Goal: Task Accomplishment & Management: Use online tool/utility

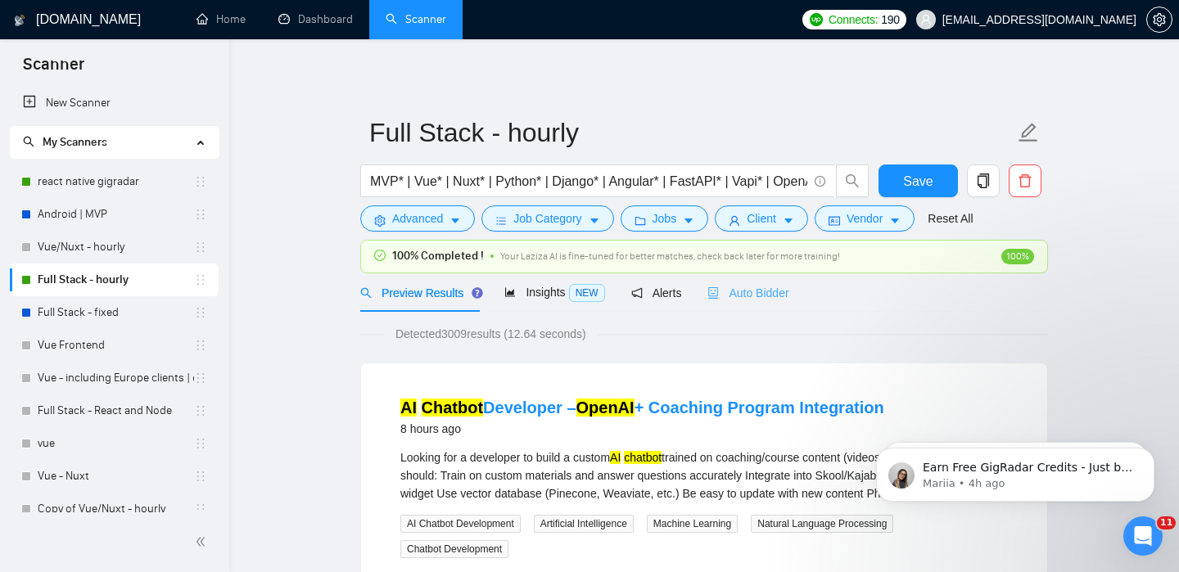
click at [741, 303] on div "Auto Bidder" at bounding box center [748, 293] width 81 height 38
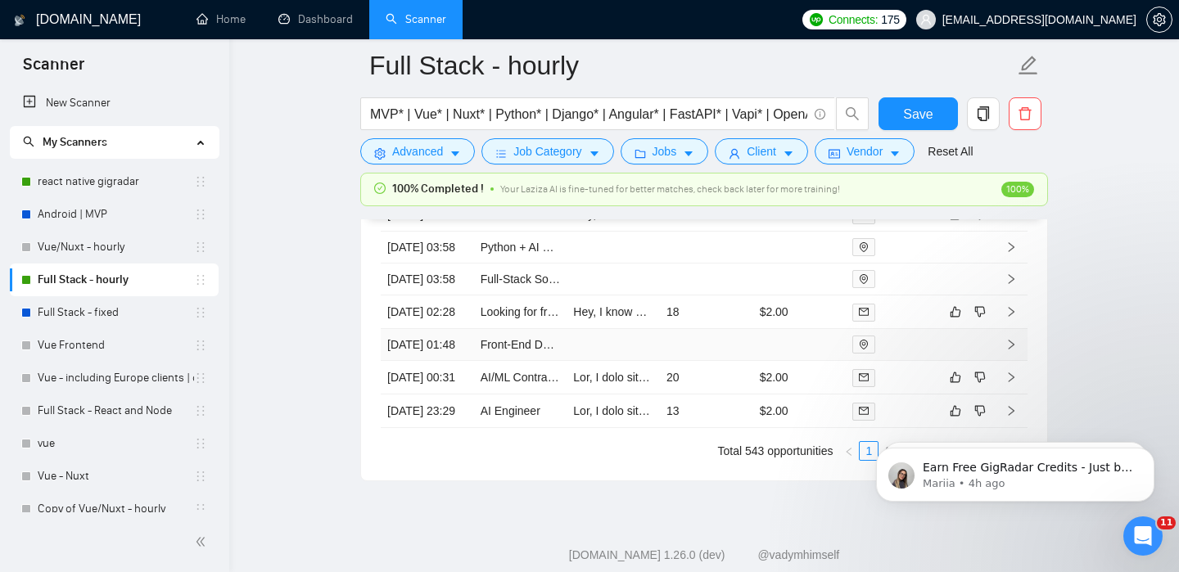
scroll to position [4586, 0]
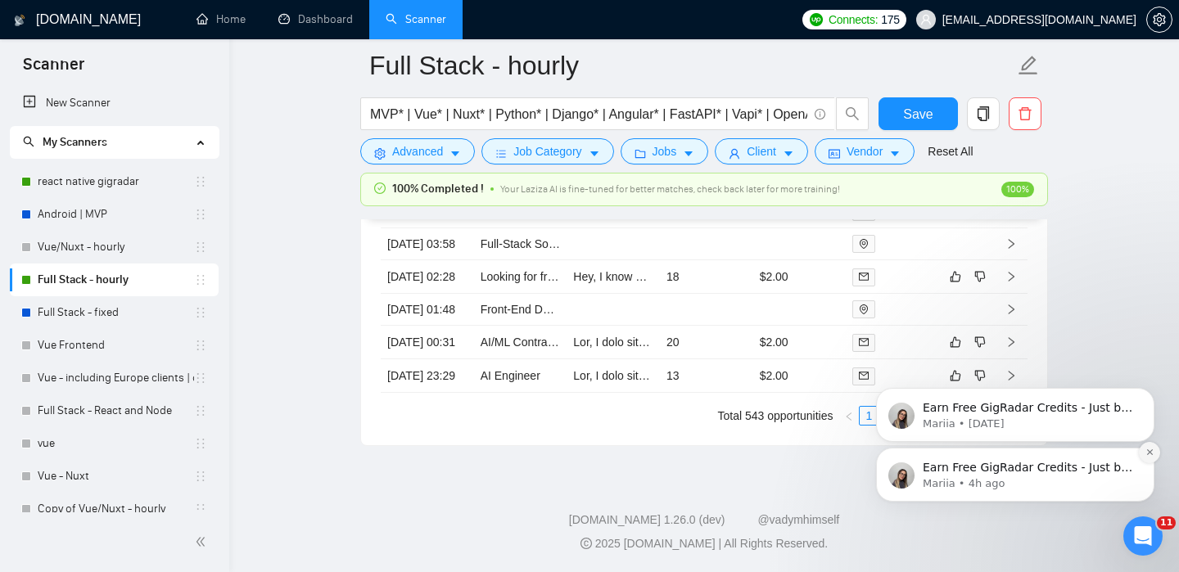
click at [1149, 451] on icon "Dismiss notification" at bounding box center [1150, 452] width 9 height 9
click at [1149, 453] on icon "Dismiss notification" at bounding box center [1150, 453] width 6 height 6
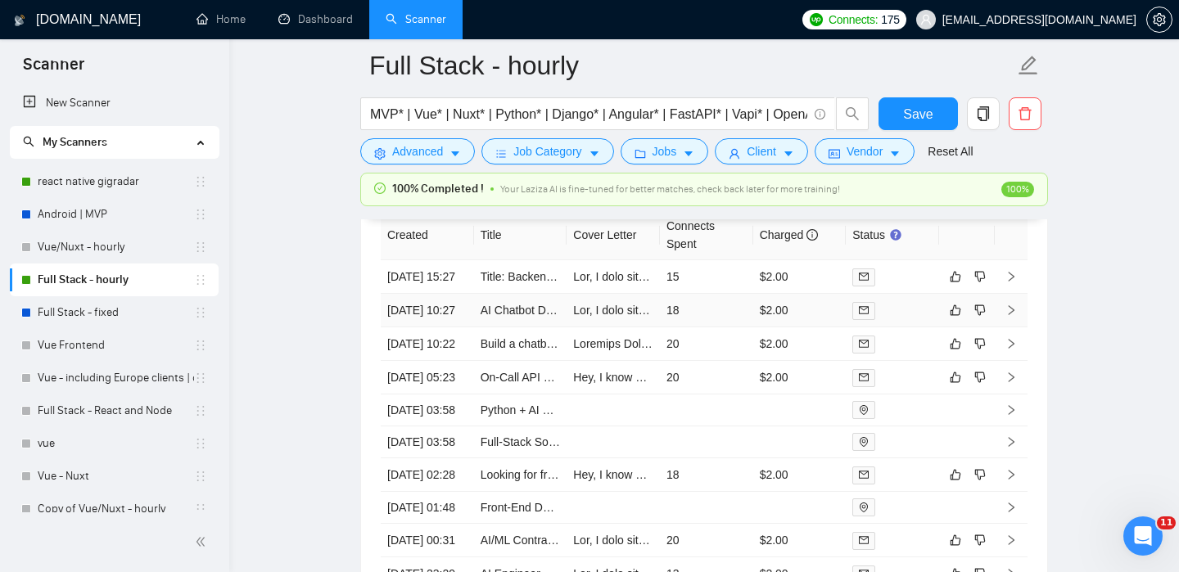
scroll to position [4341, 0]
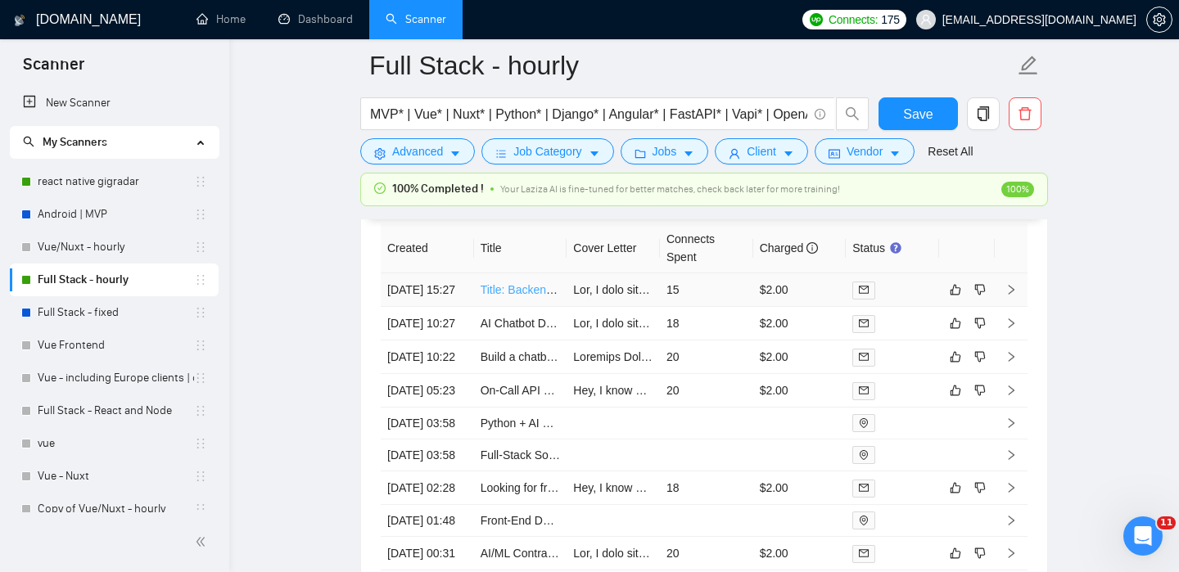
click at [519, 296] on link "Title: Backend + AI Developer (Python) – Health Data & Predictive Analytics" at bounding box center [672, 289] width 383 height 13
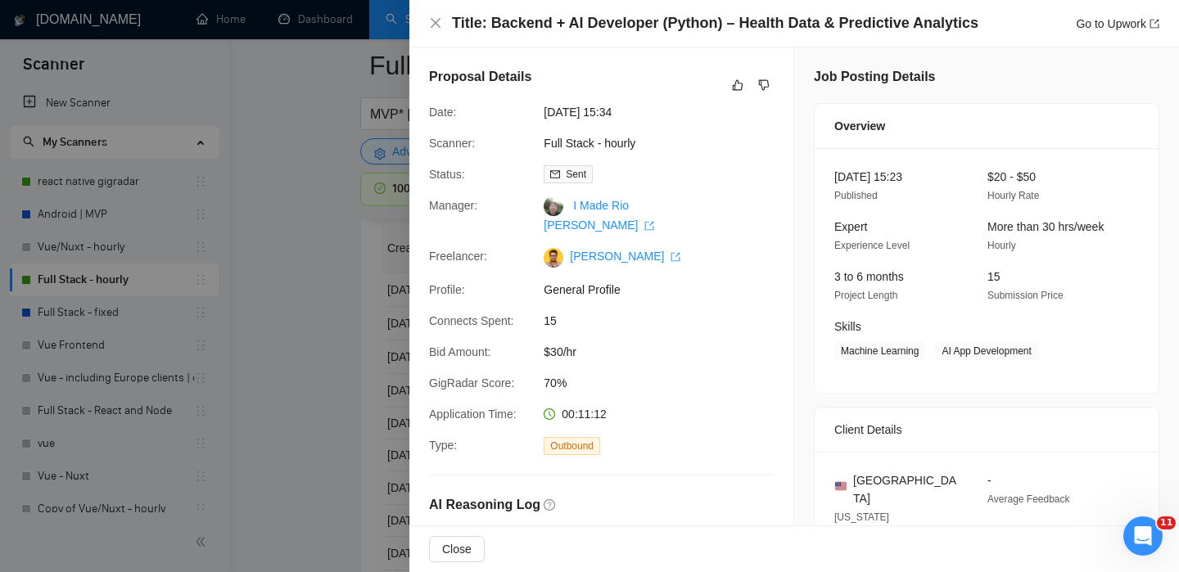
click at [366, 338] on div at bounding box center [589, 286] width 1179 height 572
